Goal: Task Accomplishment & Management: Complete application form

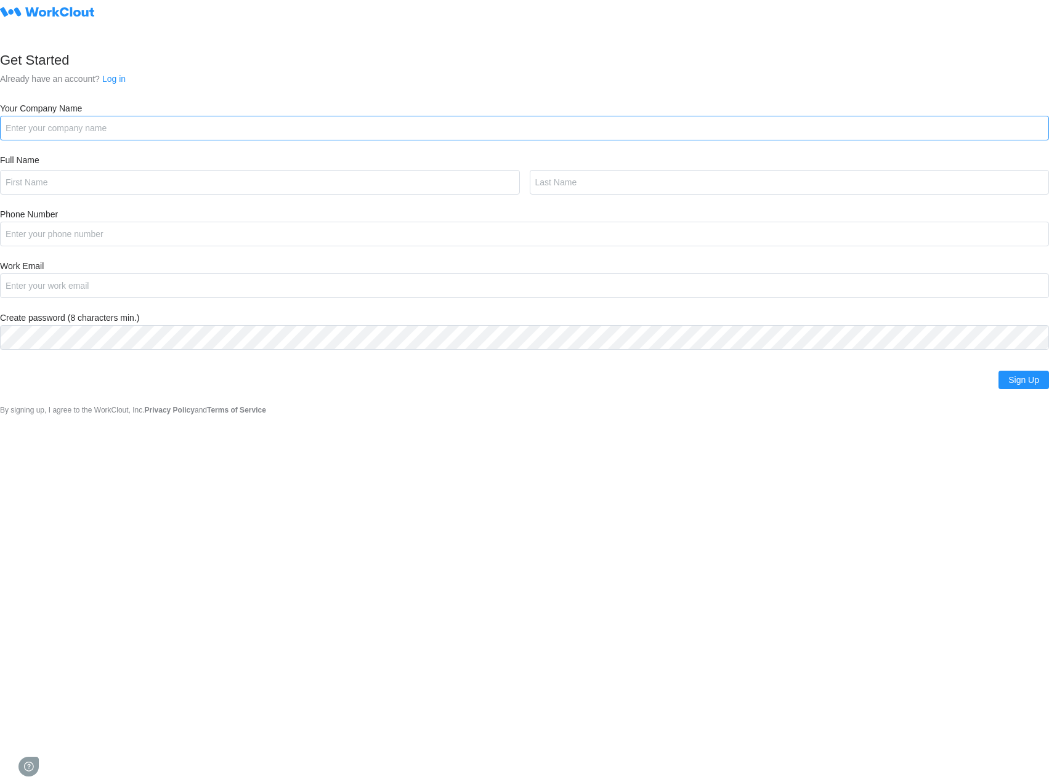
click at [121, 139] on input "Your Company Name" at bounding box center [524, 128] width 1049 height 25
type input "Fishbowl APAC"
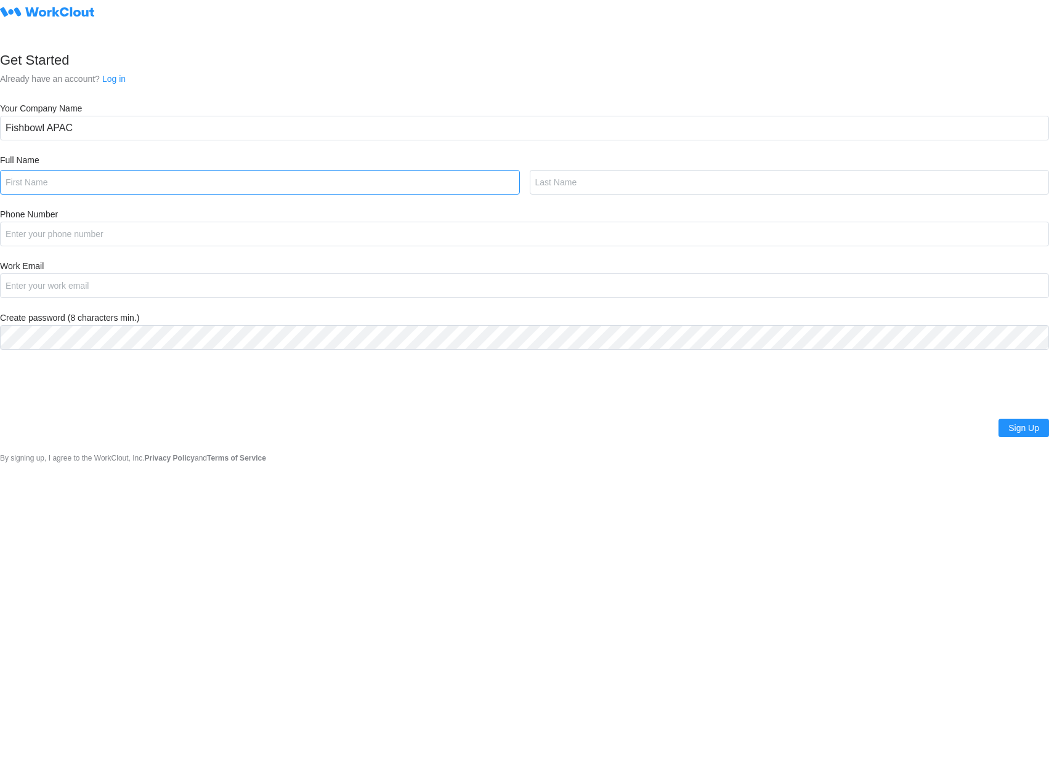
click at [126, 176] on input "text" at bounding box center [260, 182] width 520 height 25
type input "a"
type input "[PERSON_NAME]"
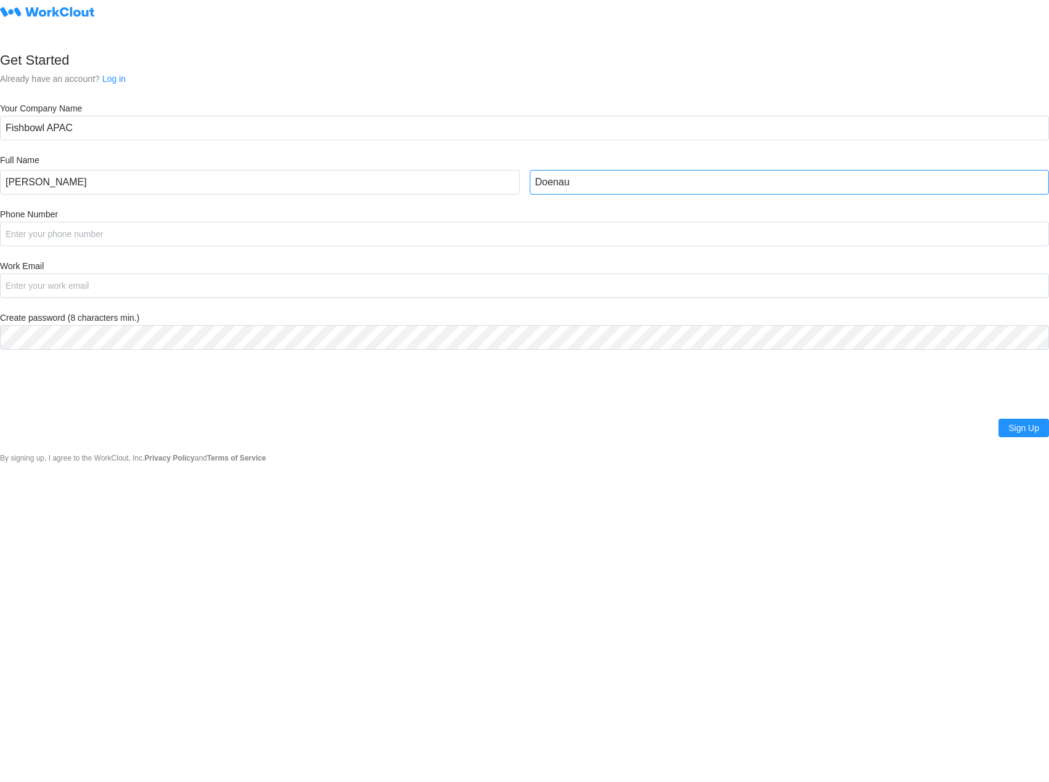
type input "Doenau"
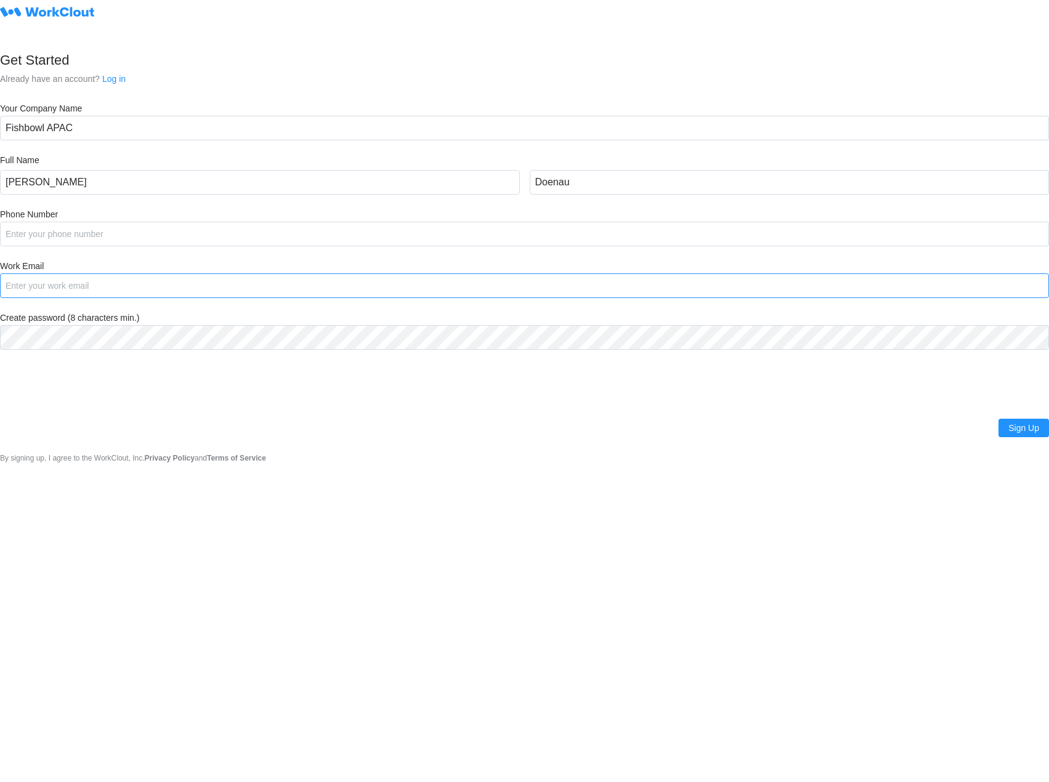
click at [65, 289] on input "Work Email" at bounding box center [524, 286] width 1049 height 25
type input "[PERSON_NAME][EMAIL_ADDRESS][DOMAIN_NAME]"
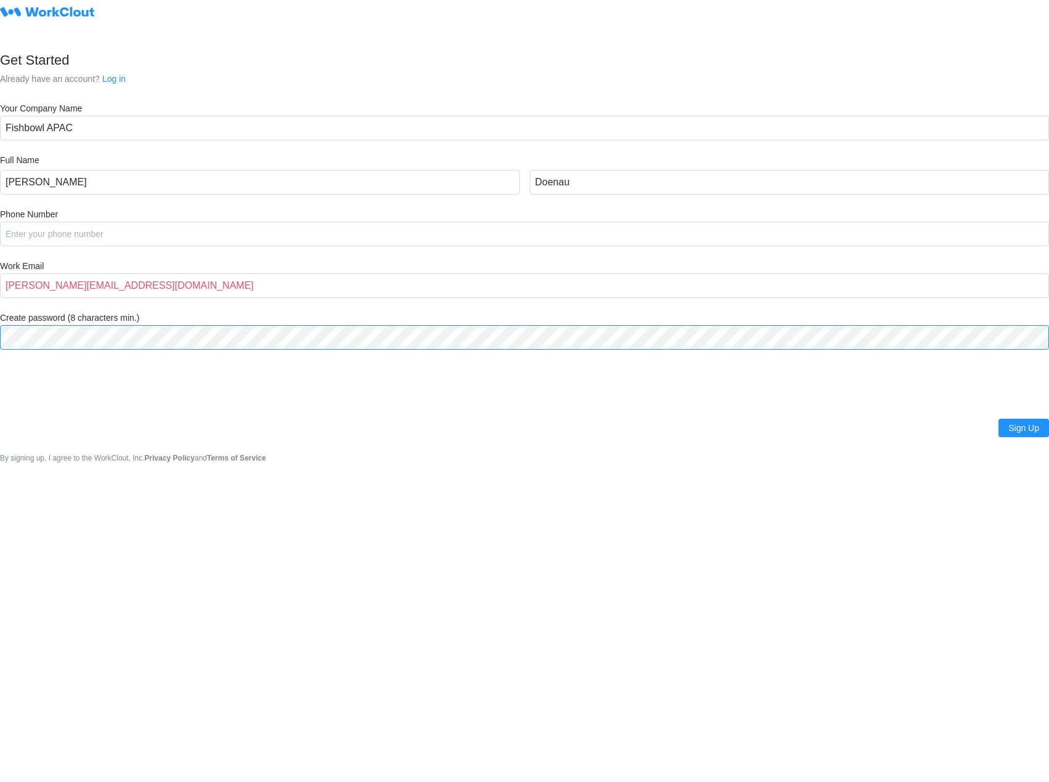
click at [0, 347] on html "Get Started Already have an account? Log in Your Company Name Fishbowl APAC Ful…" at bounding box center [524, 391] width 1049 height 782
click at [1018, 428] on span "Sign Up" at bounding box center [1024, 428] width 31 height 9
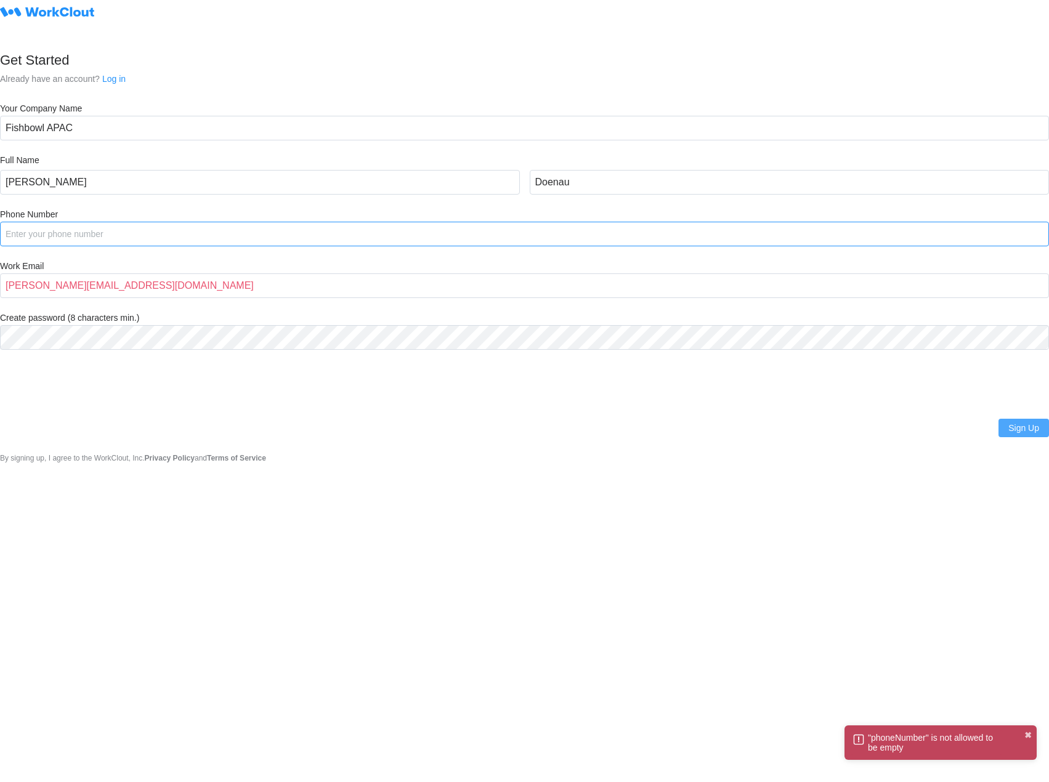
click at [51, 227] on input "Phone Number" at bounding box center [524, 234] width 1049 height 25
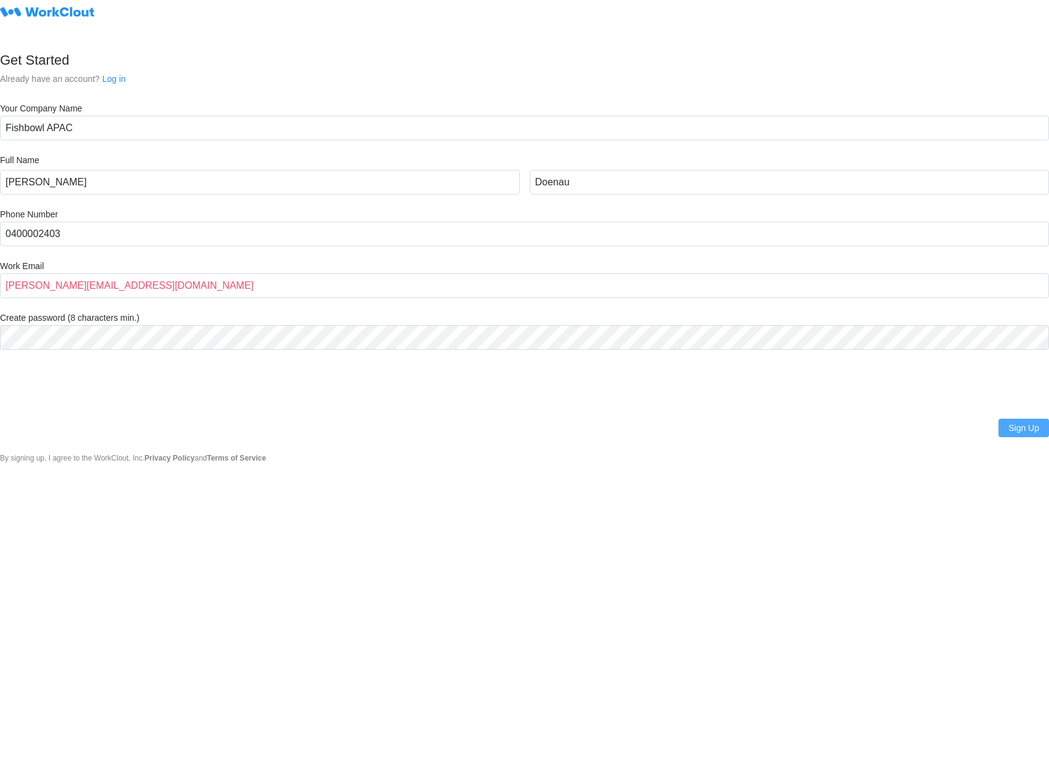
click at [477, 537] on body ""phoneNumber" is not allowed to be empty ✖ Get Started Already have an account?…" at bounding box center [524, 391] width 1049 height 782
click at [1030, 427] on span "Sign Up" at bounding box center [1024, 428] width 31 height 9
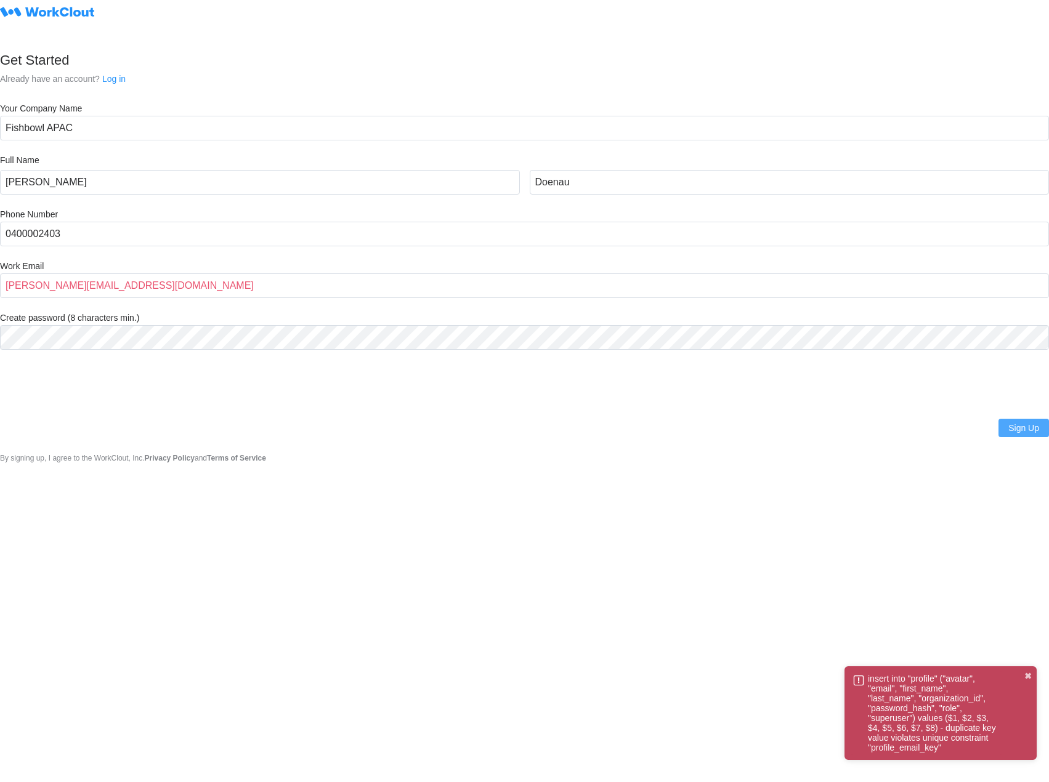
drag, startPoint x: 439, startPoint y: 587, endPoint x: 283, endPoint y: 326, distance: 304.0
click at [440, 587] on body "insert into "profile" ("avatar", "email", "first_name", "last_name", "organizat…" at bounding box center [524, 391] width 1049 height 782
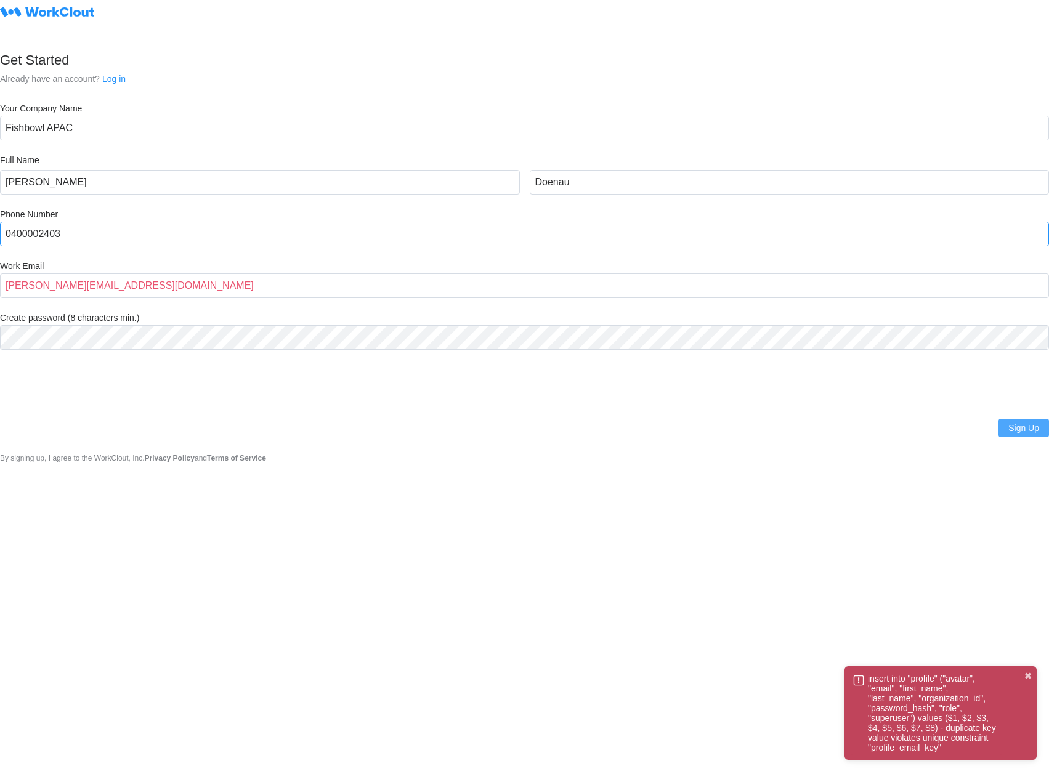
click at [90, 246] on input "Phone Number" at bounding box center [524, 234] width 1049 height 25
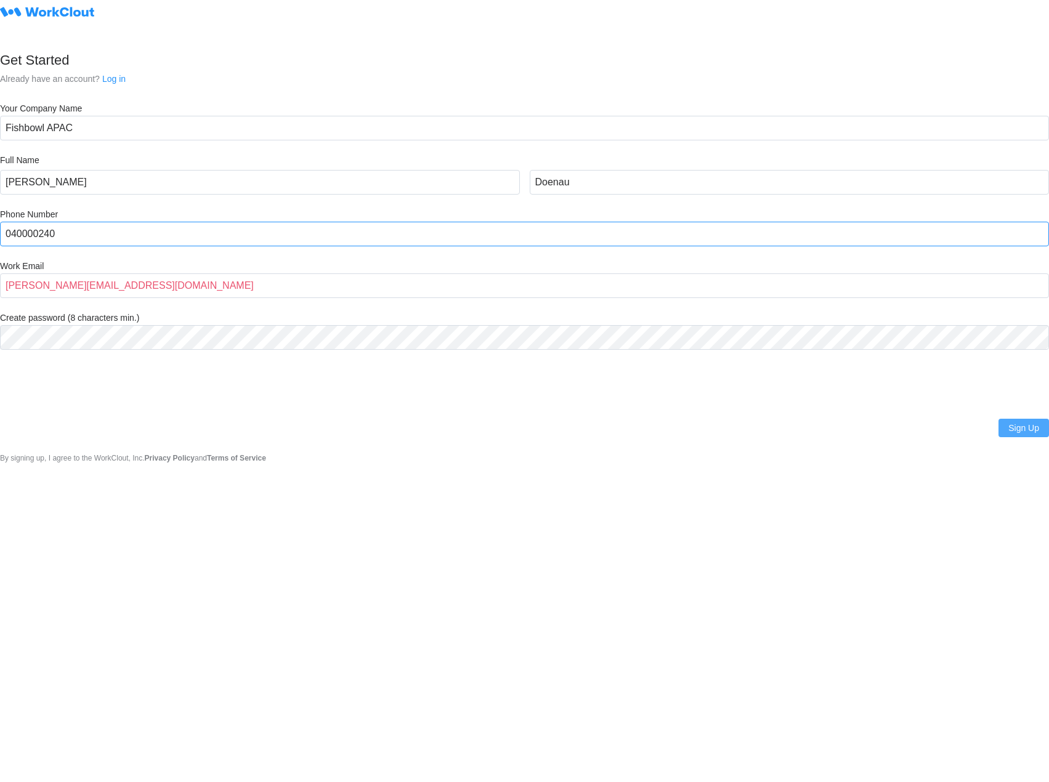
type input "0400002403"
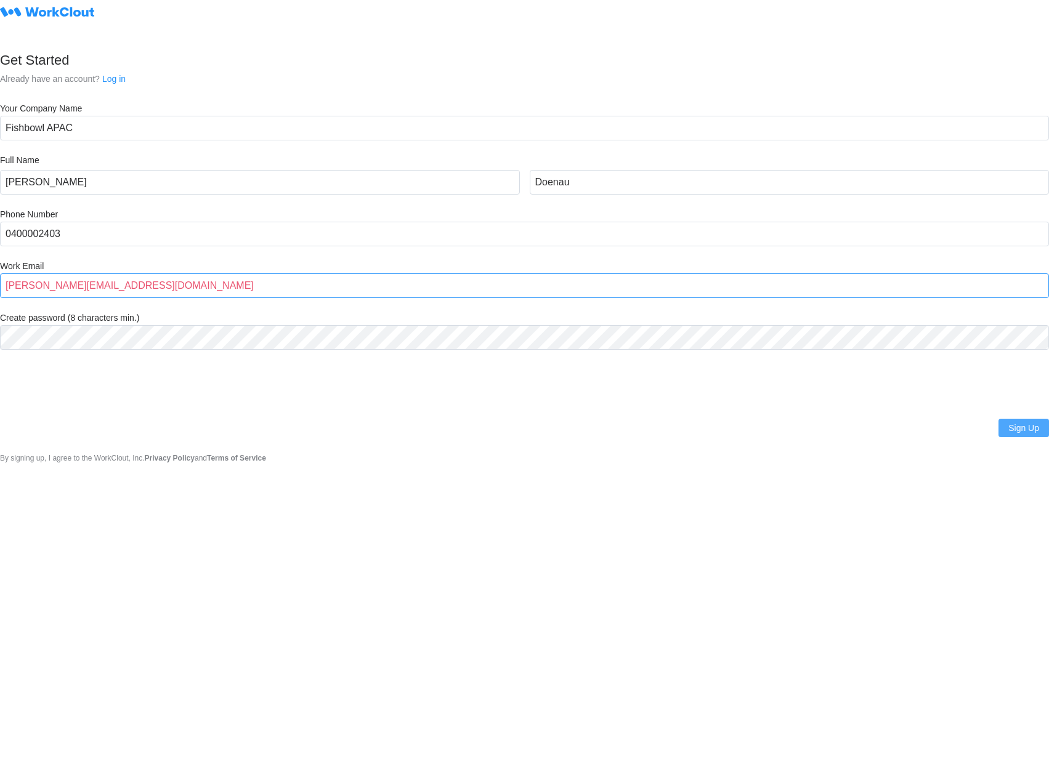
click at [212, 290] on input "[PERSON_NAME][EMAIL_ADDRESS][DOMAIN_NAME]" at bounding box center [524, 286] width 1049 height 25
type input "[PERSON_NAME][EMAIL_ADDRESS][DOMAIN_NAME]"
click at [627, 634] on body "Get Started Already have an account? Log in Your Company Name Fishbowl APAC Ful…" at bounding box center [524, 391] width 1049 height 782
click at [1016, 433] on span "Sign Up" at bounding box center [1024, 428] width 31 height 9
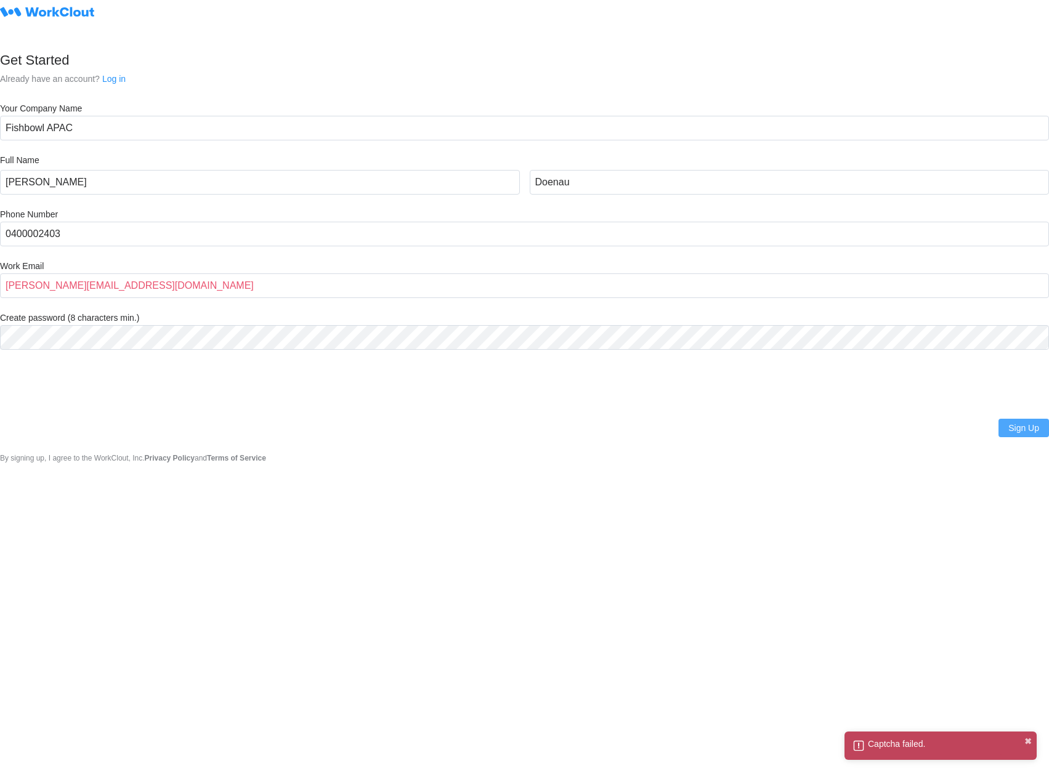
click at [299, 542] on body "Captcha failed. ✖ Get Started Already have an account? Log in Your Company Name…" at bounding box center [524, 391] width 1049 height 782
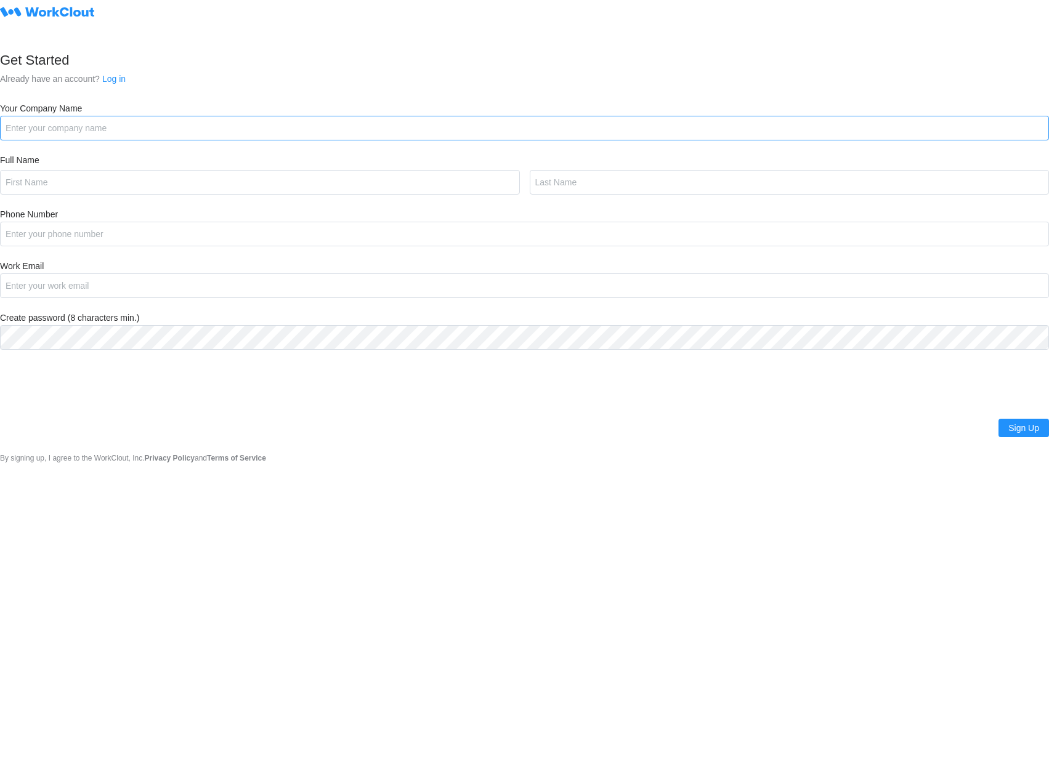
click at [112, 130] on input "Your Company Name" at bounding box center [524, 128] width 1049 height 25
type input "Fishbowl APAC"
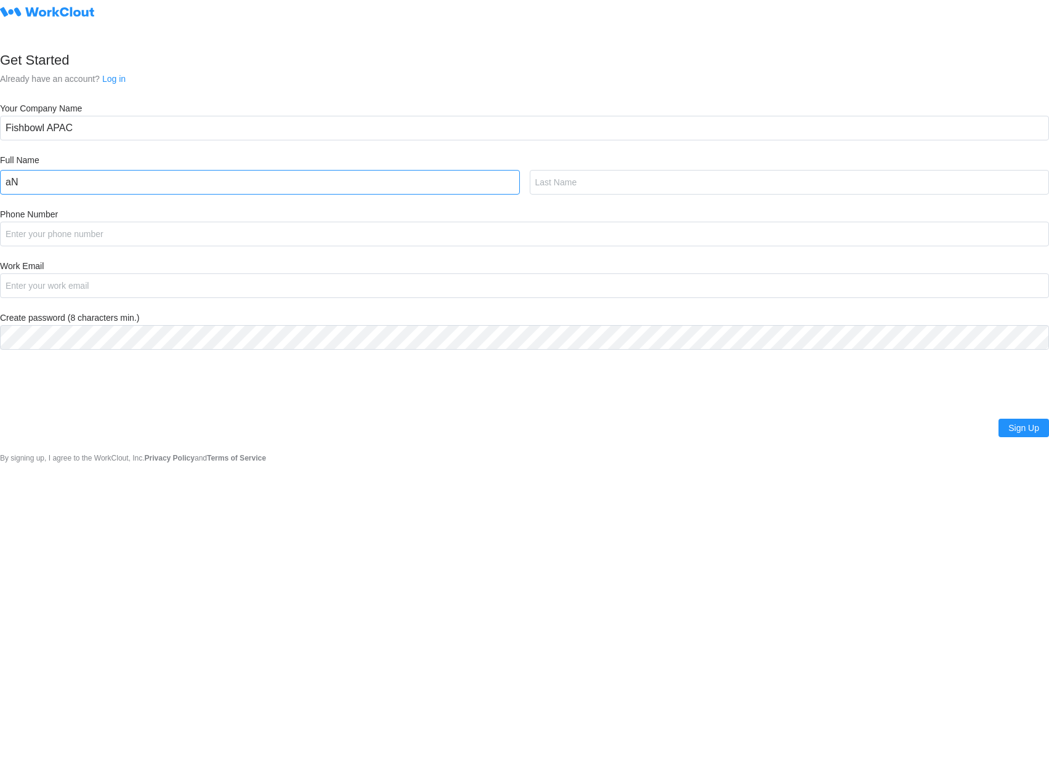
type input "a"
type input "[PERSON_NAME]"
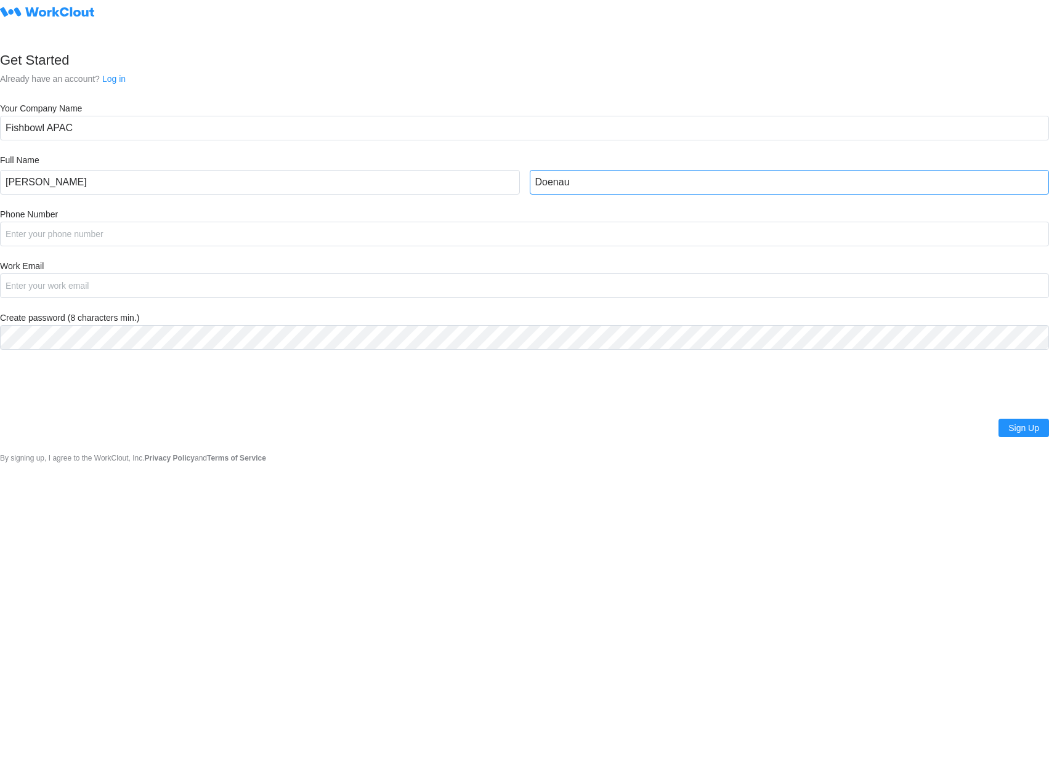
type input "Doenau"
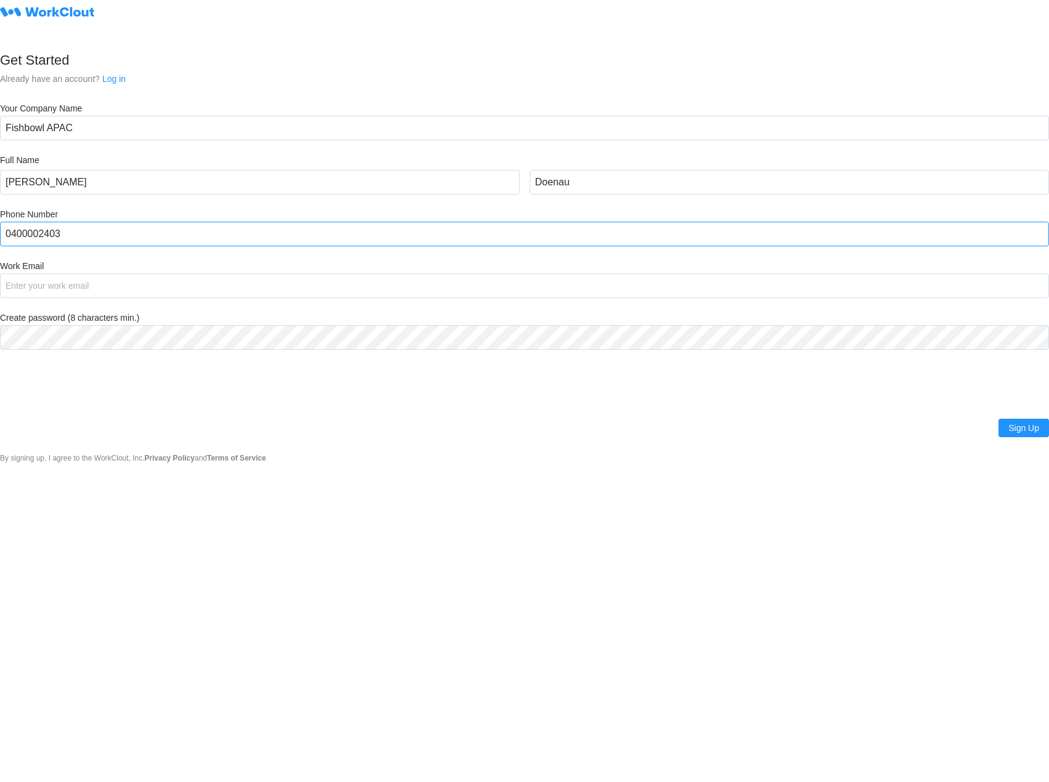
type input "0400002403"
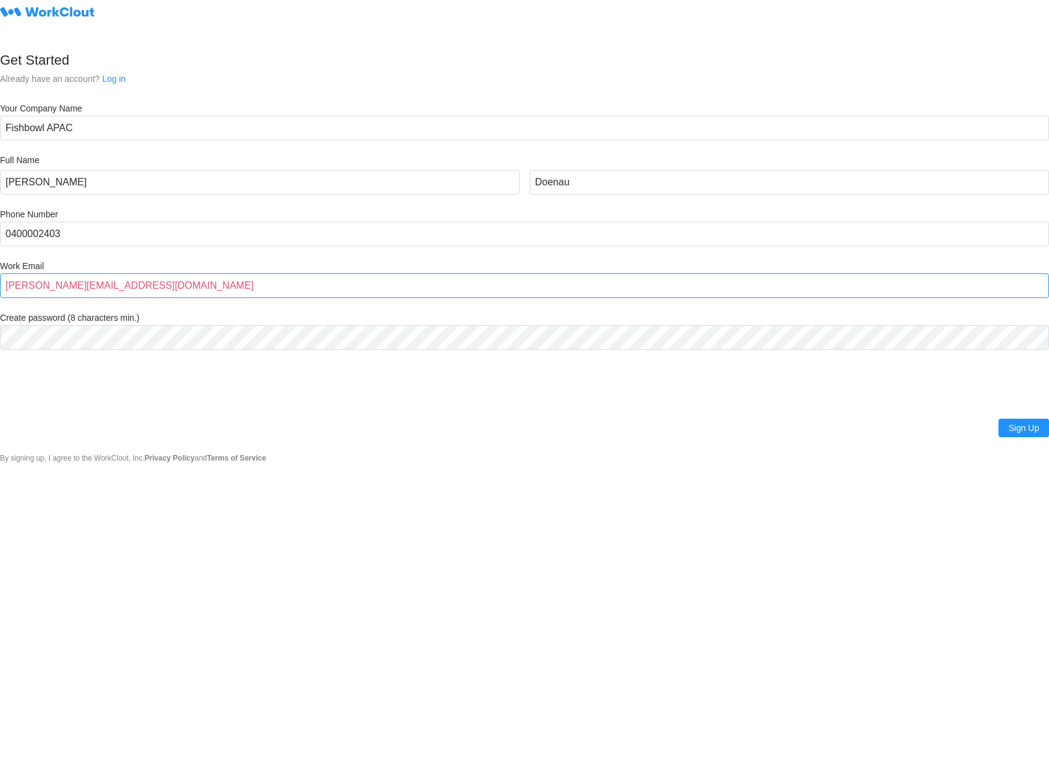
type input "[PERSON_NAME][EMAIL_ADDRESS][DOMAIN_NAME]"
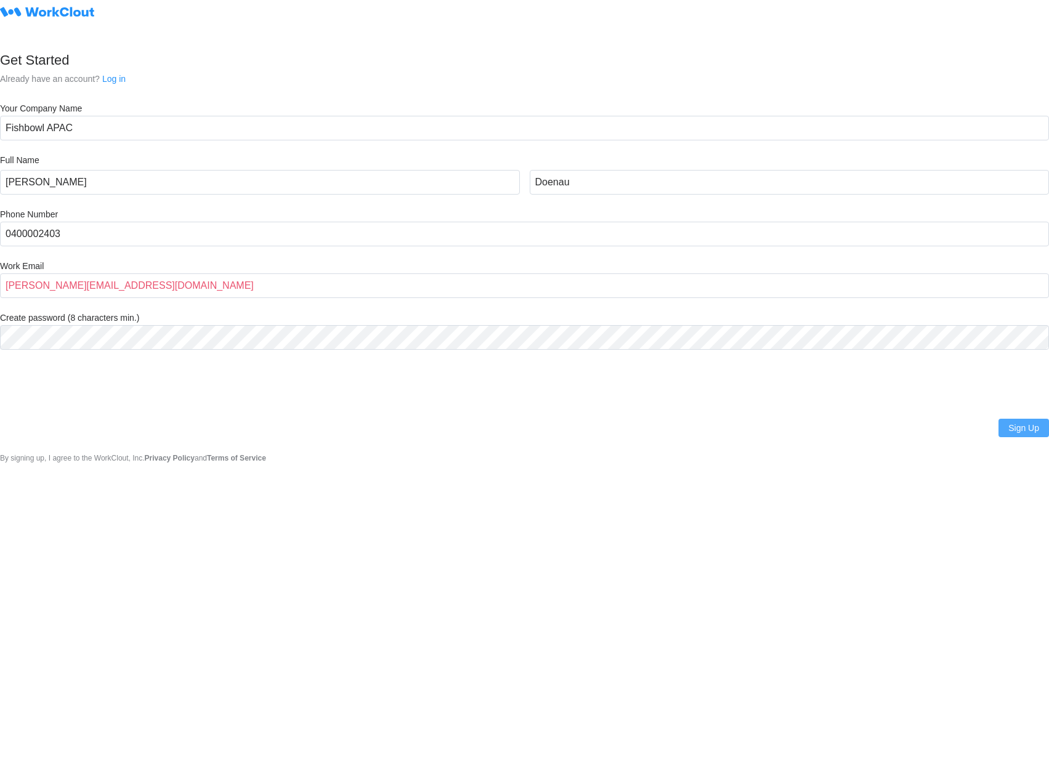
click at [1015, 433] on span "Sign Up" at bounding box center [1024, 428] width 31 height 9
click at [147, 286] on input "[PERSON_NAME][EMAIL_ADDRESS][DOMAIN_NAME]" at bounding box center [524, 286] width 1049 height 25
click at [530, 593] on body "Get Started Already have an account? Log in Your Company Name Fishbowl APAC Ful…" at bounding box center [524, 391] width 1049 height 782
click at [0, 782] on nordpass-portal at bounding box center [0, 782] width 0 height 0
click at [797, 657] on body "Get Started Already have an account? Log in Your Company Name Fishbowl APAC Ful…" at bounding box center [524, 391] width 1049 height 782
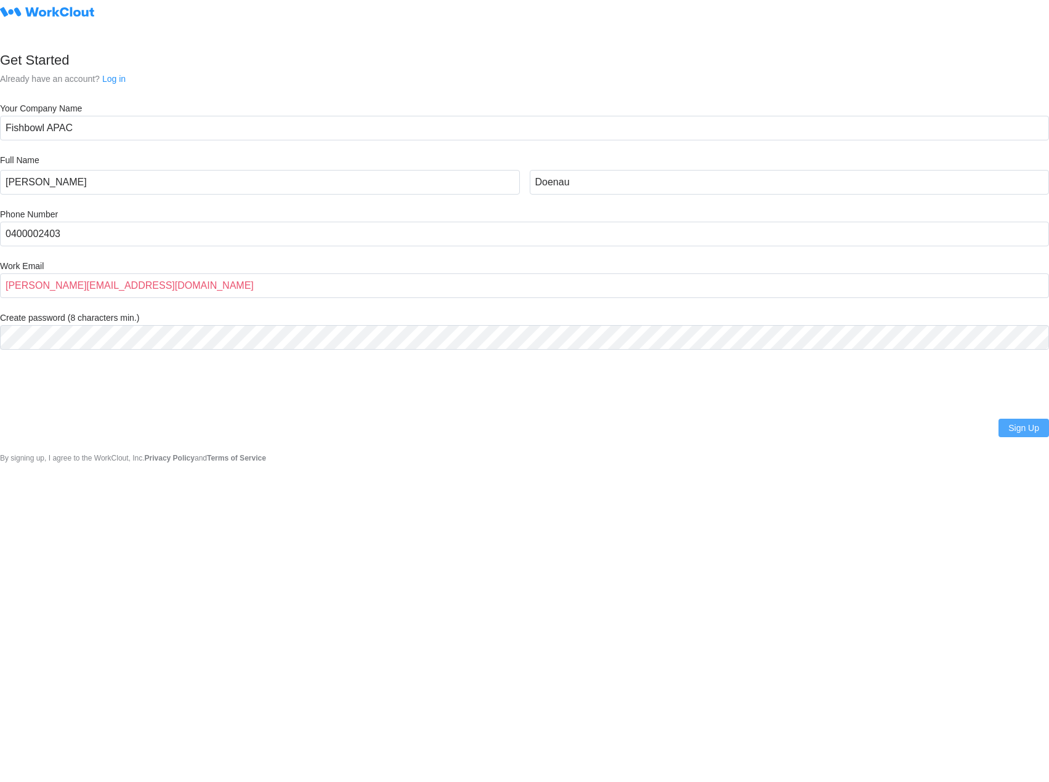
click at [1014, 433] on span "Sign Up" at bounding box center [1024, 428] width 31 height 9
click at [0, 782] on nordpass-portal at bounding box center [0, 782] width 0 height 0
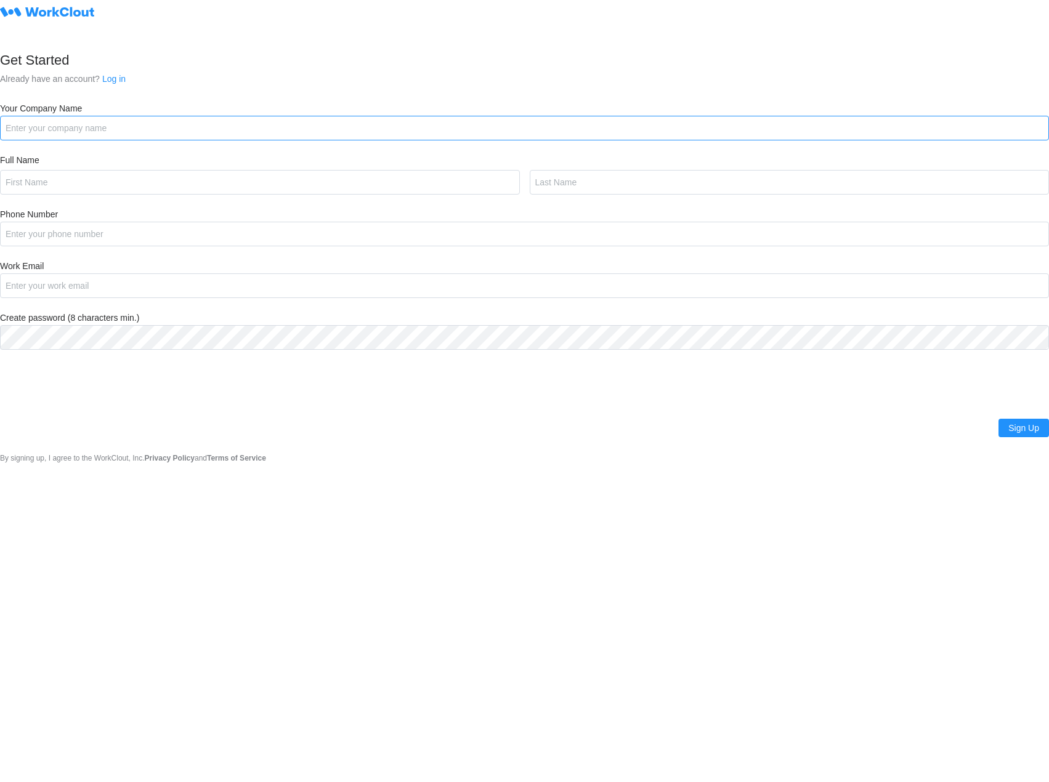
click at [66, 127] on input "Your Company Name" at bounding box center [524, 128] width 1049 height 25
type input "Fishbowl APAC"
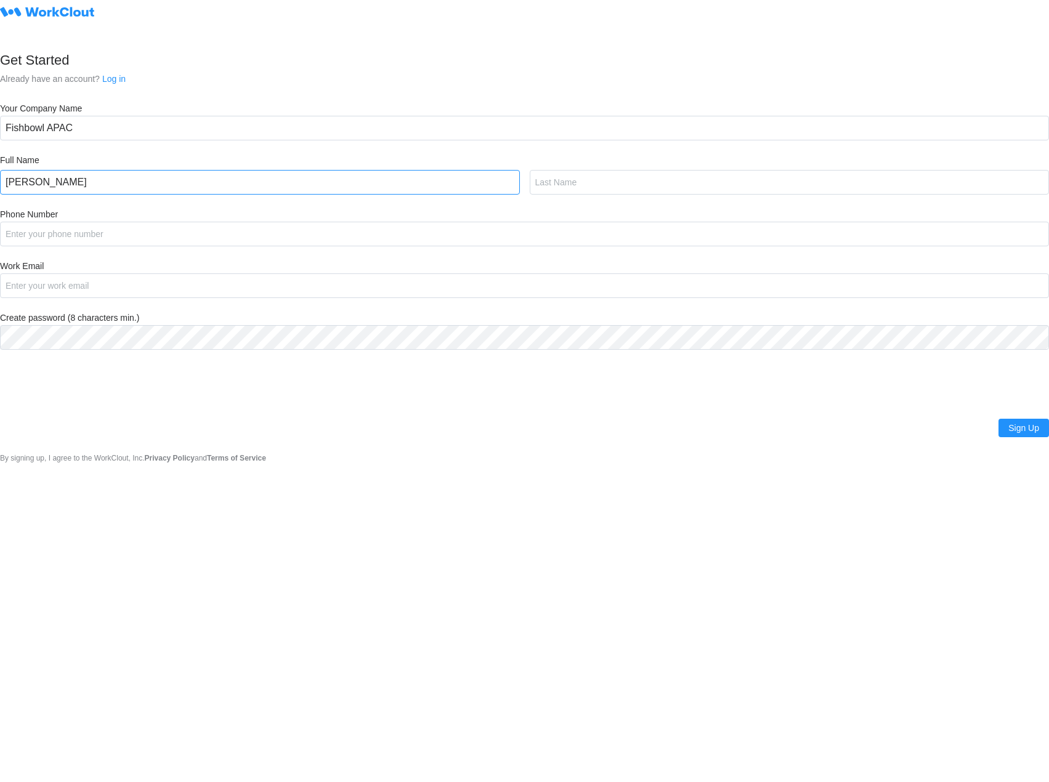
type input "[PERSON_NAME]"
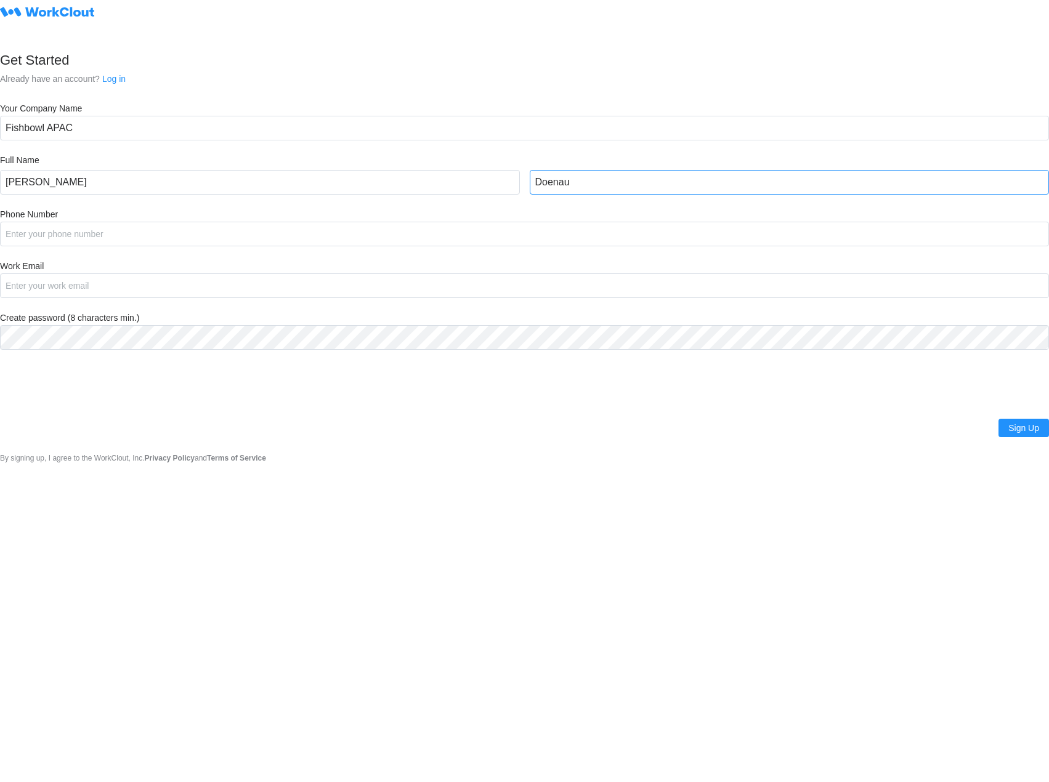
type input "Doenau"
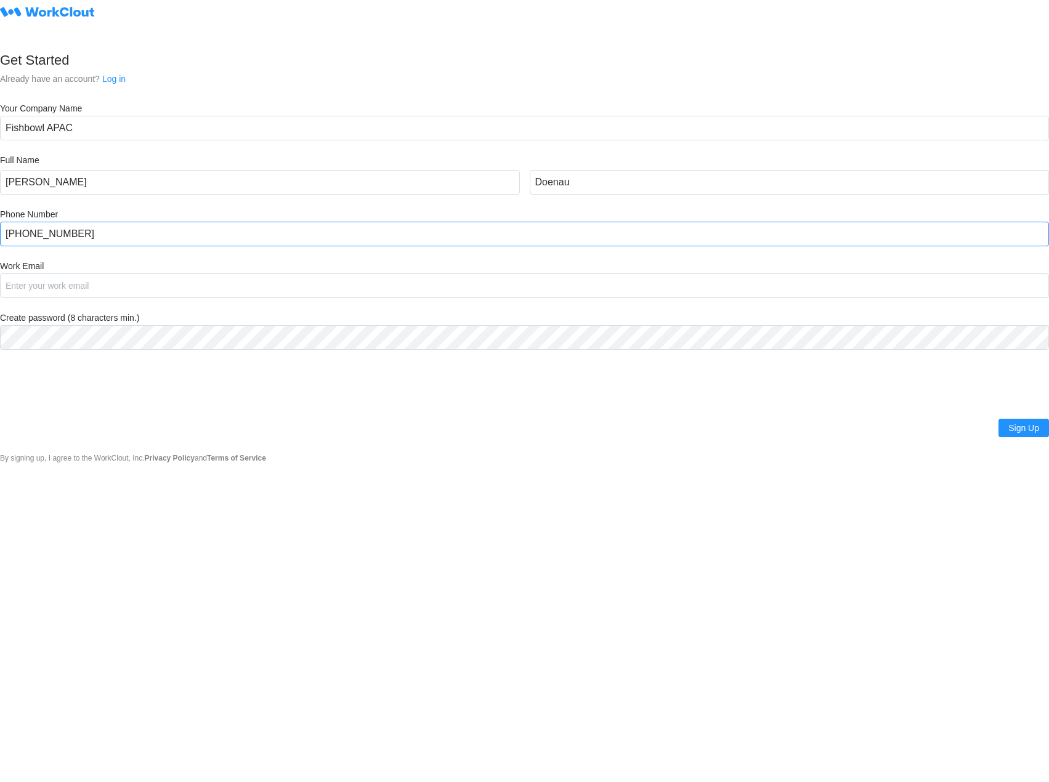
type input "[PHONE_NUMBER]"
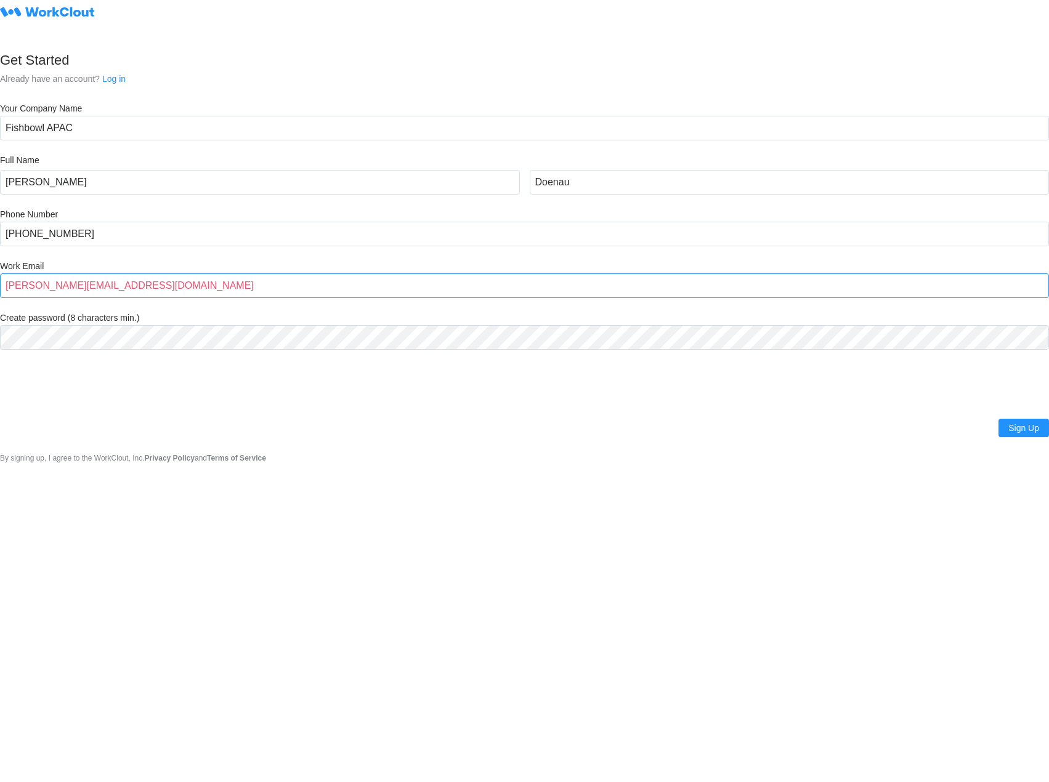
type input "[PERSON_NAME][EMAIL_ADDRESS][DOMAIN_NAME]"
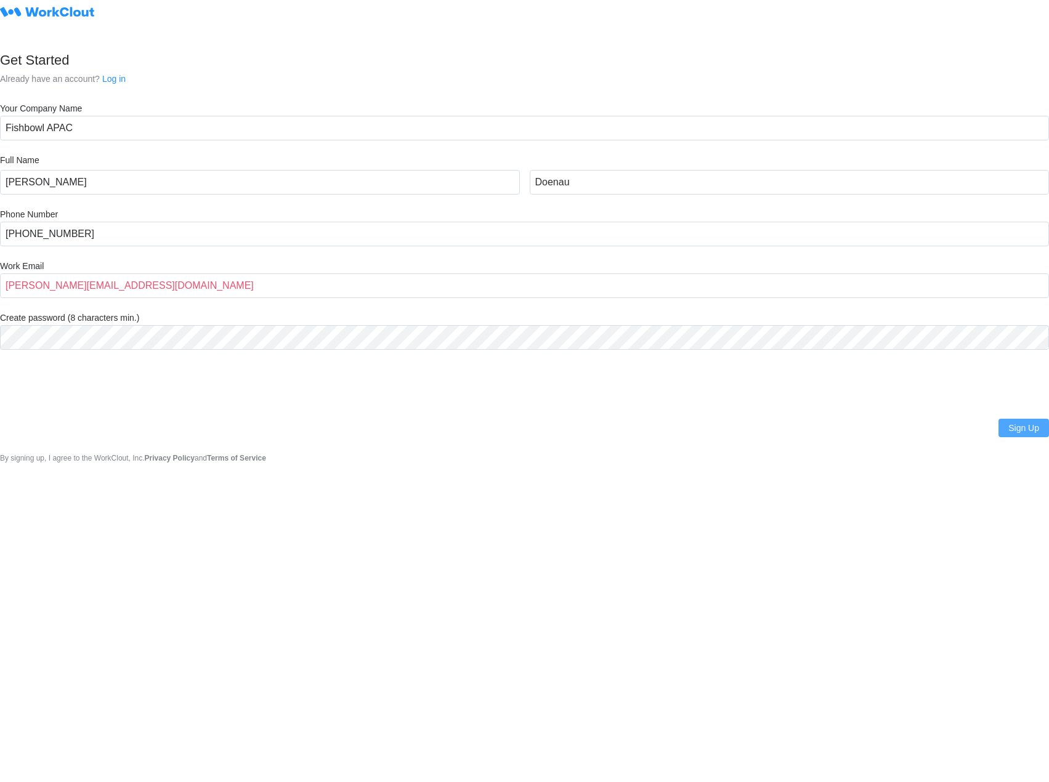
click at [1016, 431] on span "Sign Up" at bounding box center [1024, 428] width 31 height 9
click at [429, 517] on body "Get Started Already have an account? Log in Your Company Name Fishbowl APAC Ful…" at bounding box center [524, 391] width 1049 height 782
